Goal: Transaction & Acquisition: Purchase product/service

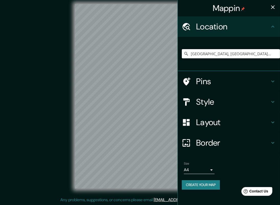
click at [242, 51] on input "[GEOGRAPHIC_DATA], [GEOGRAPHIC_DATA], [GEOGRAPHIC_DATA]" at bounding box center [231, 53] width 98 height 9
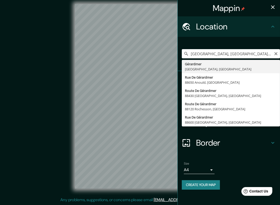
type input "[GEOGRAPHIC_DATA], [GEOGRAPHIC_DATA], [GEOGRAPHIC_DATA]"
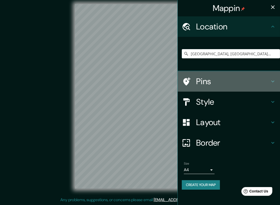
click at [195, 79] on div at bounding box center [189, 81] width 14 height 9
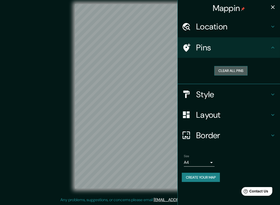
click at [224, 67] on button "Clear all pins" at bounding box center [230, 70] width 33 height 9
click at [254, 26] on h4 "Location" at bounding box center [233, 26] width 74 height 10
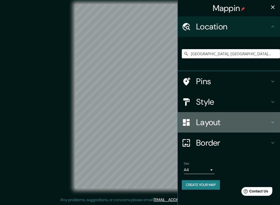
click at [230, 123] on h4 "Layout" at bounding box center [233, 122] width 74 height 10
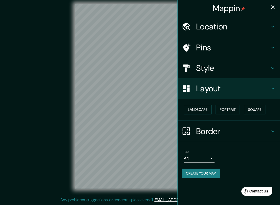
click at [197, 107] on button "Landscape" at bounding box center [198, 109] width 28 height 9
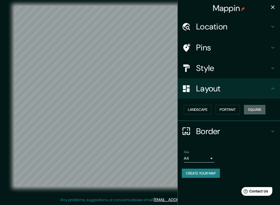
click at [260, 109] on button "Square" at bounding box center [254, 109] width 21 height 9
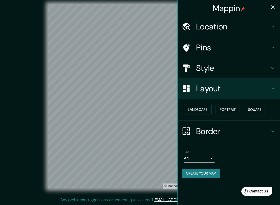
click at [197, 111] on button "Landscape" at bounding box center [198, 109] width 28 height 9
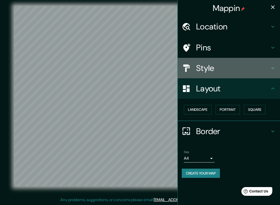
click at [194, 70] on div at bounding box center [189, 68] width 14 height 9
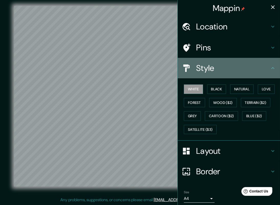
click at [196, 70] on h4 "Style" at bounding box center [233, 68] width 74 height 10
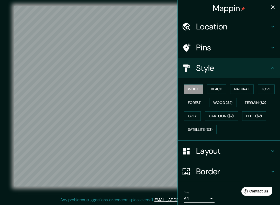
click at [268, 10] on button "button" at bounding box center [273, 7] width 10 height 10
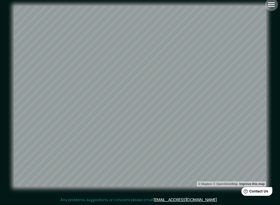
click at [268, 6] on icon "button" at bounding box center [271, 4] width 7 height 5
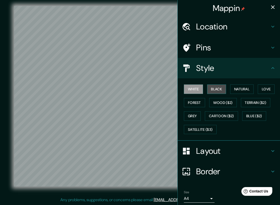
click at [221, 91] on button "Black" at bounding box center [216, 88] width 19 height 9
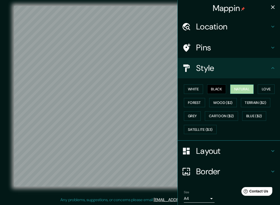
click at [240, 88] on button "Natural" at bounding box center [242, 88] width 24 height 9
click at [262, 88] on button "Love" at bounding box center [266, 88] width 17 height 9
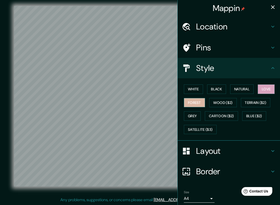
click at [192, 101] on button "Forest" at bounding box center [194, 102] width 21 height 9
click at [190, 116] on button "Grey" at bounding box center [192, 115] width 17 height 9
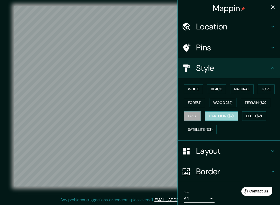
click at [220, 114] on button "Cartoon ($2)" at bounding box center [221, 115] width 33 height 9
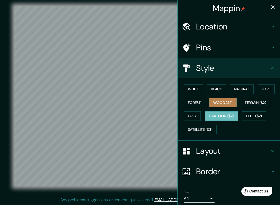
click at [222, 101] on button "Wood ($2)" at bounding box center [223, 102] width 28 height 9
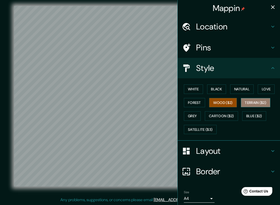
click at [248, 105] on button "Terrain ($2)" at bounding box center [256, 102] width 30 height 9
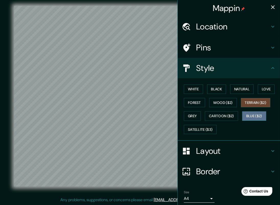
click at [246, 119] on button "Blue ($2)" at bounding box center [254, 115] width 24 height 9
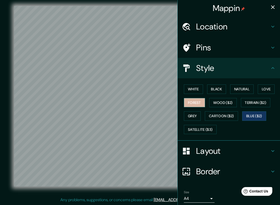
click at [186, 99] on button "Forest" at bounding box center [194, 102] width 21 height 9
click at [270, 10] on icon "button" at bounding box center [273, 7] width 6 height 6
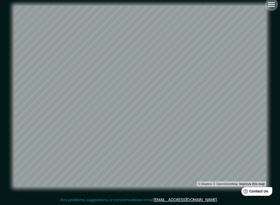
click at [276, 4] on icon "button" at bounding box center [271, 4] width 9 height 9
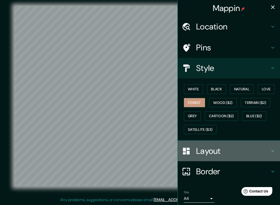
click at [193, 143] on div "Layout" at bounding box center [229, 151] width 102 height 20
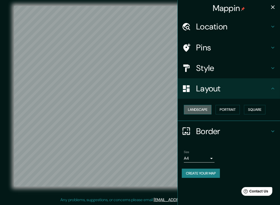
click at [200, 106] on button "Landscape" at bounding box center [198, 109] width 28 height 9
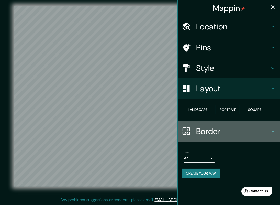
click at [218, 133] on h4 "Border" at bounding box center [233, 131] width 74 height 10
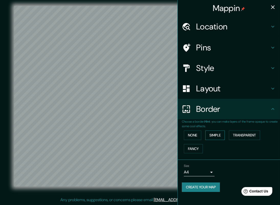
click at [218, 132] on button "Simple" at bounding box center [215, 135] width 19 height 9
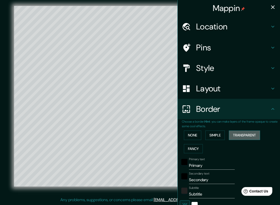
click at [240, 135] on button "Transparent" at bounding box center [244, 135] width 31 height 9
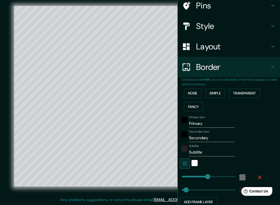
scroll to position [69, 0]
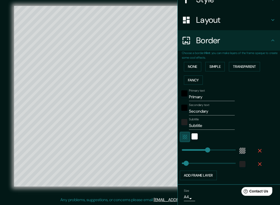
click at [180, 140] on button "button" at bounding box center [185, 137] width 10 height 10
type input "480"
type input "80"
type input "247"
drag, startPoint x: 204, startPoint y: 150, endPoint x: 191, endPoint y: 151, distance: 12.6
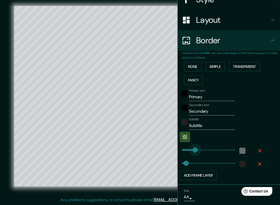
type input "80"
type input "95"
drag, startPoint x: 191, startPoint y: 148, endPoint x: 183, endPoint y: 149, distance: 7.5
type input "80"
type input "180"
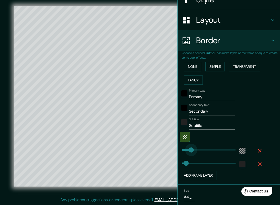
drag, startPoint x: 183, startPoint y: 149, endPoint x: 188, endPoint y: 148, distance: 4.5
type input "80"
type input "204"
click at [201, 171] on button "Add frame layer" at bounding box center [198, 175] width 37 height 9
type input "80"
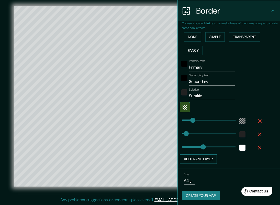
scroll to position [99, 0]
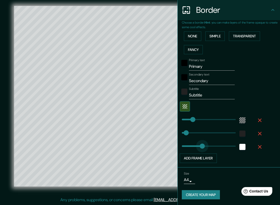
type input "190"
drag, startPoint x: 199, startPoint y: 146, endPoint x: 188, endPoint y: 146, distance: 10.2
type input "80"
type input "109"
drag, startPoint x: 188, startPoint y: 146, endPoint x: 184, endPoint y: 145, distance: 4.9
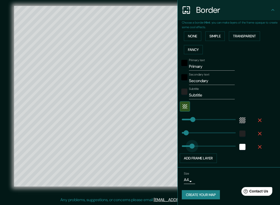
type input "80"
type input "76"
type input "80"
type input "62"
type input "80"
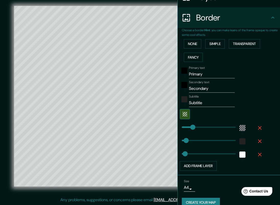
scroll to position [92, 0]
type input "133"
type input "80"
type input "114"
type input "62"
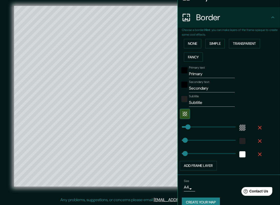
scroll to position [99, 0]
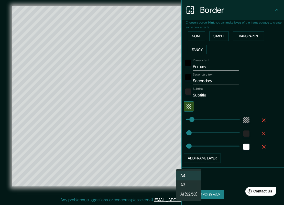
click at [184, 179] on body "Mappin Location [GEOGRAPHIC_DATA], [GEOGRAPHIC_DATA], [GEOGRAPHIC_DATA] Pins St…" at bounding box center [142, 98] width 284 height 205
click at [190, 183] on li "A3" at bounding box center [188, 184] width 25 height 9
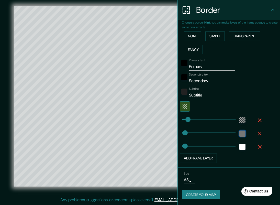
click at [240, 134] on div "color-222222" at bounding box center [243, 134] width 6 height 6
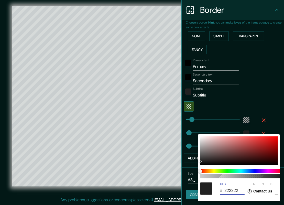
click at [238, 190] on input "222222" at bounding box center [234, 191] width 20 height 8
type input "000000"
type input "0"
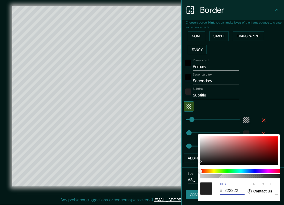
type input "0"
click at [223, 183] on label "HEX" at bounding box center [223, 184] width 6 height 3
click at [224, 187] on input "000000" at bounding box center [234, 191] width 20 height 8
click at [221, 192] on p "#" at bounding box center [221, 191] width 2 height 6
click at [229, 191] on input "000000" at bounding box center [234, 191] width 20 height 8
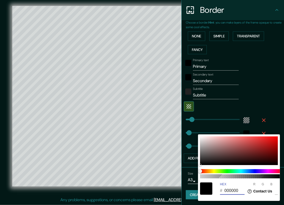
click at [229, 191] on input "000000" at bounding box center [234, 191] width 20 height 8
click at [222, 183] on label "HEX" at bounding box center [223, 184] width 6 height 3
click at [224, 187] on input "000000" at bounding box center [234, 191] width 20 height 8
click at [222, 183] on label "HEX" at bounding box center [223, 184] width 6 height 3
click at [224, 187] on input "000000" at bounding box center [234, 191] width 20 height 8
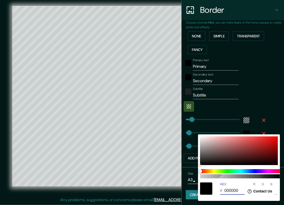
click at [229, 188] on input "000000" at bounding box center [234, 191] width 20 height 8
paste input "color-HEX"
type input "000000"
click at [226, 184] on label "HEX" at bounding box center [223, 184] width 6 height 3
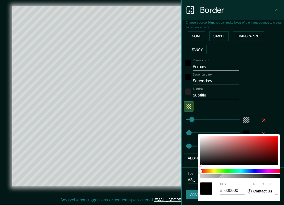
click at [226, 187] on input "000000" at bounding box center [234, 191] width 20 height 8
click at [276, 103] on div at bounding box center [142, 102] width 284 height 205
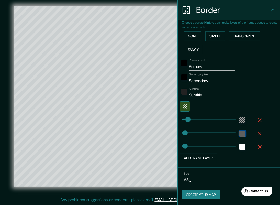
click at [240, 131] on div "black" at bounding box center [243, 134] width 6 height 6
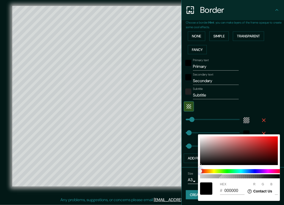
drag, startPoint x: 201, startPoint y: 169, endPoint x: 245, endPoint y: 168, distance: 44.3
click at [245, 168] on div "100" at bounding box center [241, 173] width 86 height 13
drag, startPoint x: 17, startPoint y: 0, endPoint x: 254, endPoint y: 183, distance: 299.6
click at [254, 183] on label "R" at bounding box center [254, 184] width 2 height 3
click at [254, 187] on input "0" at bounding box center [256, 191] width 7 height 8
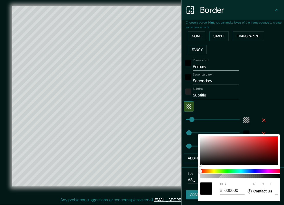
drag, startPoint x: 281, startPoint y: 112, endPoint x: 282, endPoint y: 135, distance: 22.5
click at [280, 135] on div at bounding box center [142, 102] width 284 height 205
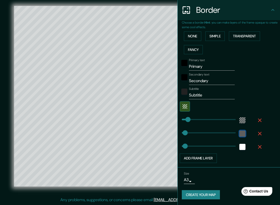
click at [240, 132] on div "black" at bounding box center [243, 134] width 6 height 6
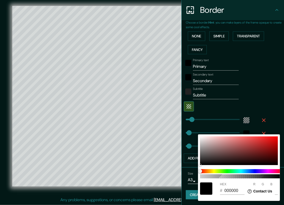
click at [240, 132] on div at bounding box center [142, 102] width 284 height 205
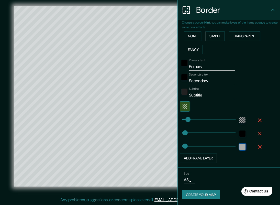
click at [240, 146] on div "white" at bounding box center [243, 147] width 6 height 6
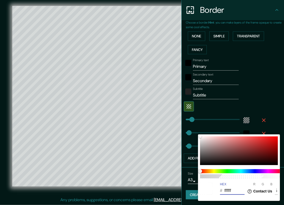
drag, startPoint x: 236, startPoint y: 190, endPoint x: 212, endPoint y: 189, distance: 23.8
click at [212, 189] on div "HEX # ffffff R 255 G 255 B 255" at bounding box center [239, 188] width 82 height 16
paste input "FFF1E6"
type input "FFF1E6"
type input "241"
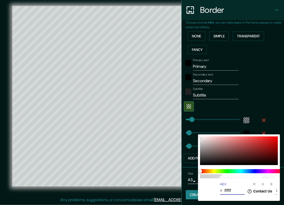
type input "230"
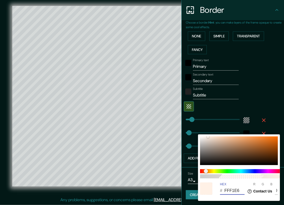
type input "FFF1E6"
click at [265, 96] on div at bounding box center [142, 102] width 284 height 205
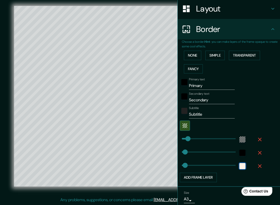
scroll to position [88, 0]
